Goal: Find contact information: Find contact information

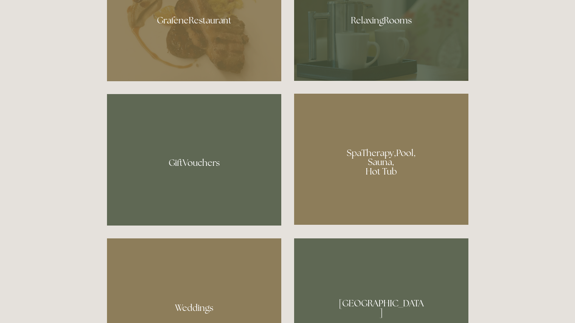
scroll to position [549, 0]
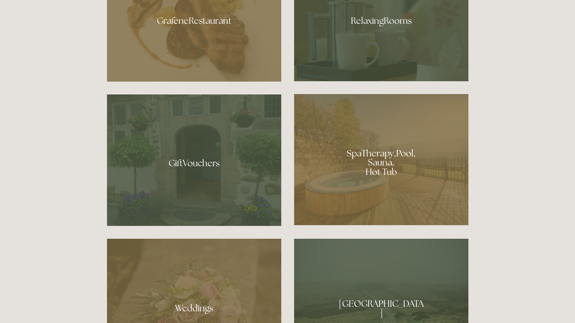
click at [391, 177] on div at bounding box center [381, 159] width 174 height 131
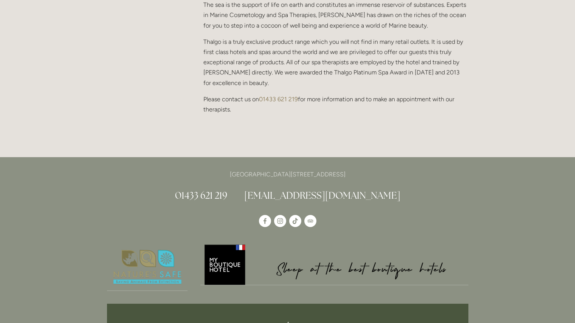
scroll to position [744, 0]
drag, startPoint x: 374, startPoint y: 140, endPoint x: 197, endPoint y: 143, distance: 177.0
click at [197, 169] on p "[GEOGRAPHIC_DATA][STREET_ADDRESS]" at bounding box center [287, 174] width 361 height 10
copy p "[GEOGRAPHIC_DATA][STREET_ADDRESS]"
